Goal: Transaction & Acquisition: Register for event/course

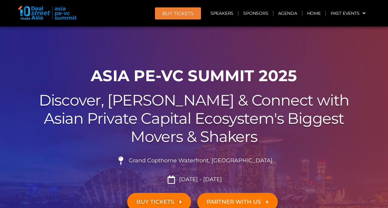
scroll to position [76, 0]
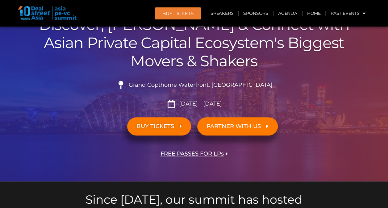
drag, startPoint x: 0, startPoint y: 0, endPoint x: 156, endPoint y: 127, distance: 201.0
click at [156, 127] on span "BUY TICKETS" at bounding box center [155, 126] width 38 height 6
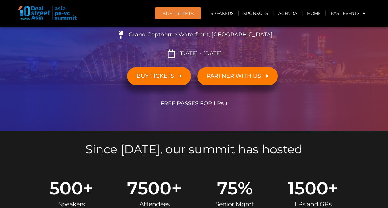
scroll to position [125, 0]
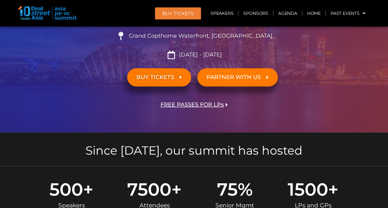
click at [179, 77] on icon at bounding box center [180, 77] width 2 height 6
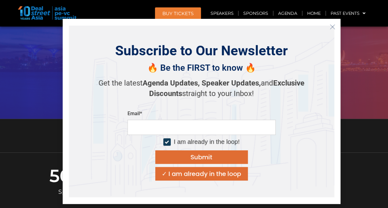
scroll to position [136, 0]
click at [213, 175] on div "✓ I am already in the loop" at bounding box center [201, 174] width 79 height 6
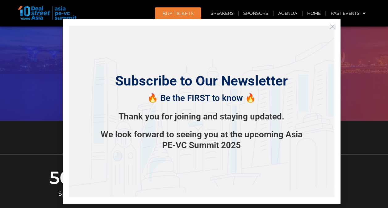
click at [329, 27] on icon "Close" at bounding box center [332, 27] width 6 height 6
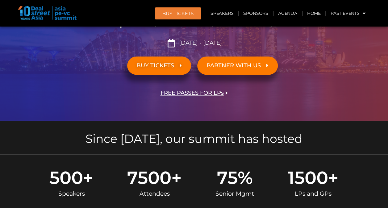
click at [170, 70] on link "BUY TICKETS" at bounding box center [159, 65] width 64 height 18
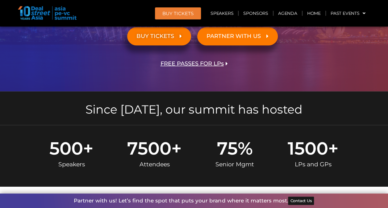
scroll to position [165, 0]
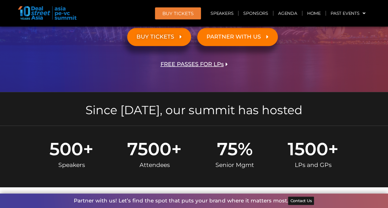
click at [170, 37] on span "BUY TICKETS" at bounding box center [155, 37] width 38 height 6
click at [178, 37] on span "BUY TICKETS" at bounding box center [158, 37] width 45 height 6
click at [183, 11] on span "BUY Tickets" at bounding box center [177, 13] width 31 height 5
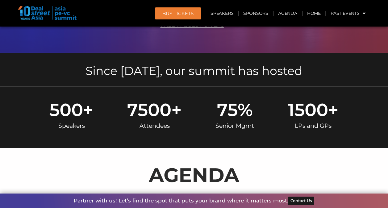
scroll to position [194, 0]
